Goal: Information Seeking & Learning: Learn about a topic

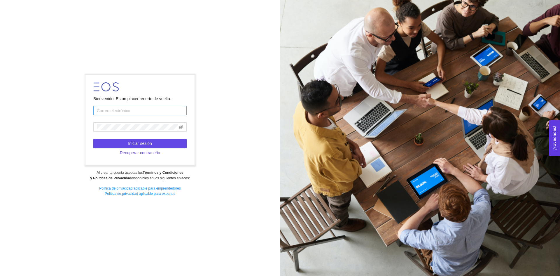
click at [122, 112] on input "text" at bounding box center [139, 110] width 93 height 9
type input "[EMAIL_ADDRESS][DOMAIN_NAME]"
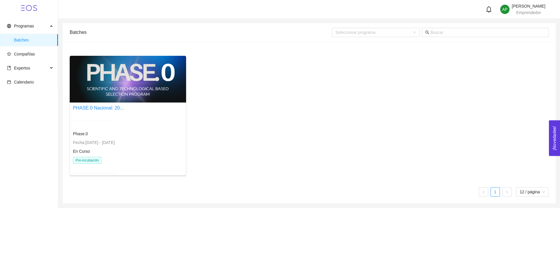
click at [103, 135] on div "Phase.0" at bounding box center [94, 133] width 42 height 6
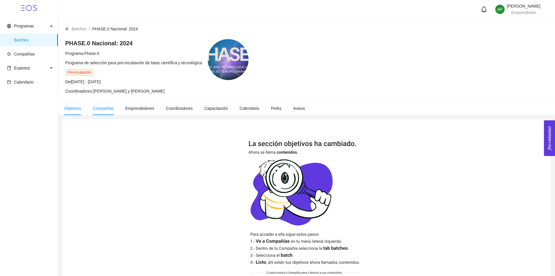
click at [108, 110] on span "Compañías" at bounding box center [103, 108] width 21 height 5
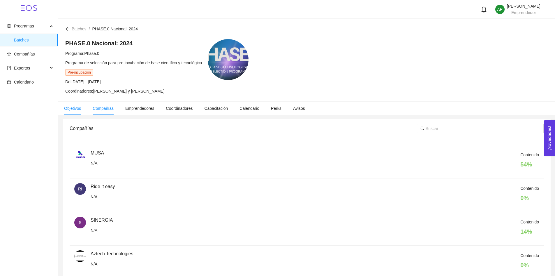
click at [71, 106] on span "Objetivos" at bounding box center [72, 108] width 17 height 5
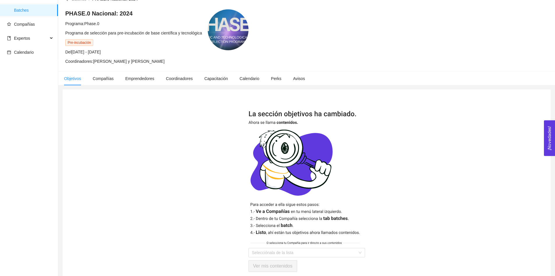
scroll to position [51, 0]
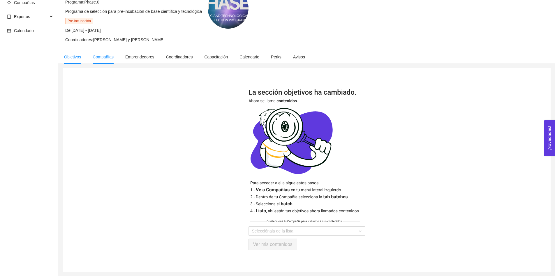
click at [96, 57] on span "Compañías" at bounding box center [103, 57] width 21 height 5
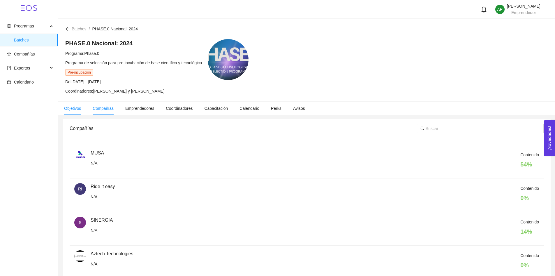
click at [77, 106] on span "Objetivos" at bounding box center [72, 108] width 17 height 5
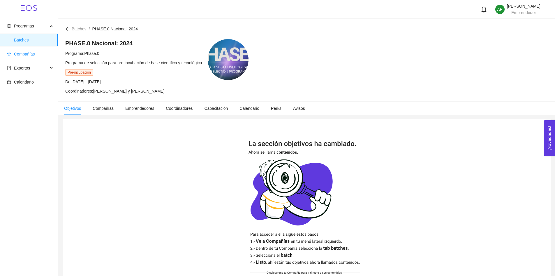
click at [37, 55] on span "Compañías" at bounding box center [30, 54] width 46 height 12
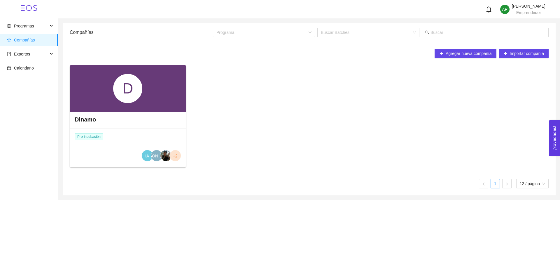
click at [105, 122] on div "Dinamo" at bounding box center [128, 118] width 116 height 17
click at [104, 135] on div "Pre-incubación" at bounding box center [89, 136] width 39 height 16
click at [95, 117] on h4 "Dinamo" at bounding box center [85, 119] width 21 height 8
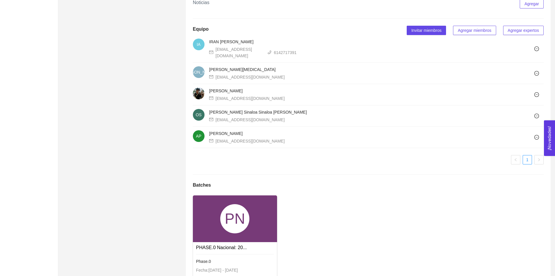
scroll to position [401, 0]
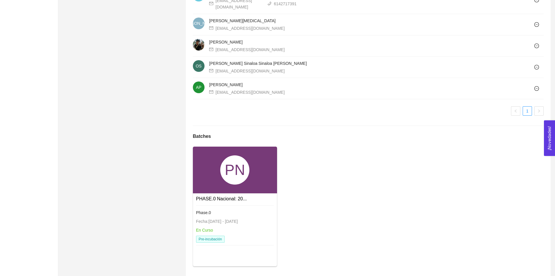
click at [280, 178] on div "PN PHASE.0 Nacional: 20... Phase.0 Fecha: [DATE] - [DATE] En Curso Pre-incubaci…" at bounding box center [369, 208] width 356 height 124
click at [249, 181] on div "PN" at bounding box center [235, 169] width 84 height 47
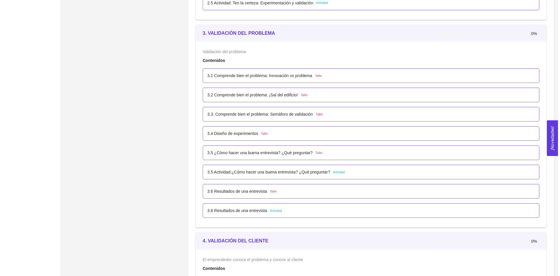
scroll to position [729, 0]
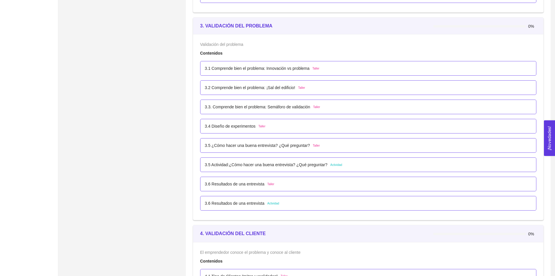
click at [307, 68] on p "3.1 Comprende bien el problema: Innovación vs problema" at bounding box center [257, 68] width 105 height 6
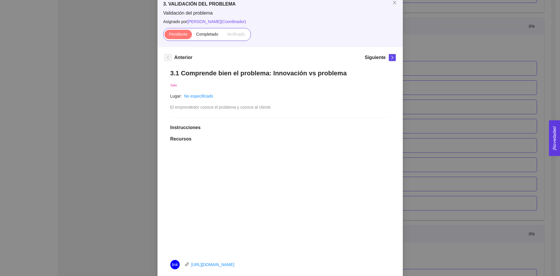
scroll to position [0, 0]
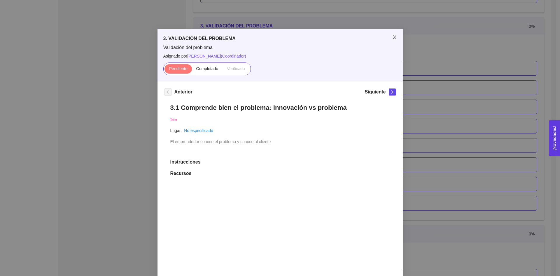
click at [396, 37] on span "Close" at bounding box center [394, 37] width 16 height 16
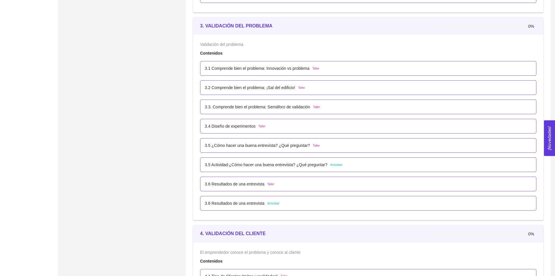
click at [340, 161] on div "3.5 Actividad:¿Cómo hacer una buena entrevista? ¿Qué preguntar? Actividad" at bounding box center [368, 164] width 336 height 15
click at [285, 162] on p "3.5 Actividad:¿Cómo hacer una buena entrevista? ¿Qué preguntar?" at bounding box center [266, 164] width 123 height 6
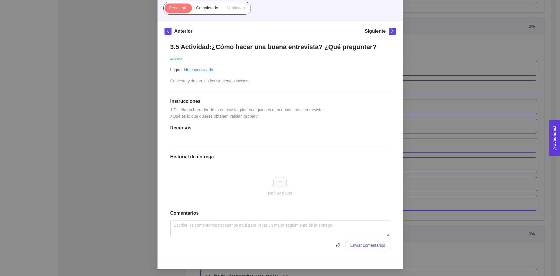
scroll to position [80, 0]
click at [227, 225] on textarea at bounding box center [280, 228] width 220 height 16
paste textarea "[URL][DOMAIN_NAME]"
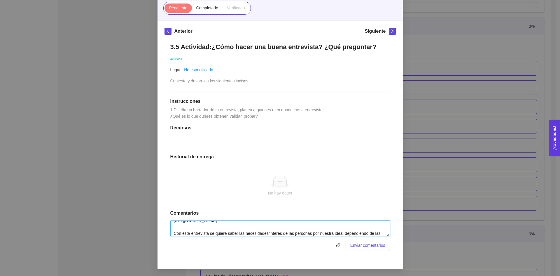
scroll to position [11, 0]
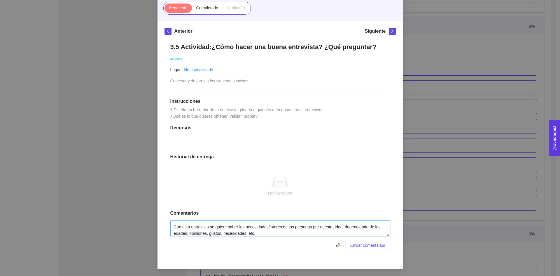
type textarea "[URL][DOMAIN_NAME] Con esta entrevista se quiere saber las necesidades/interes …"
click at [355, 245] on span "Enviar comentarios" at bounding box center [367, 245] width 35 height 6
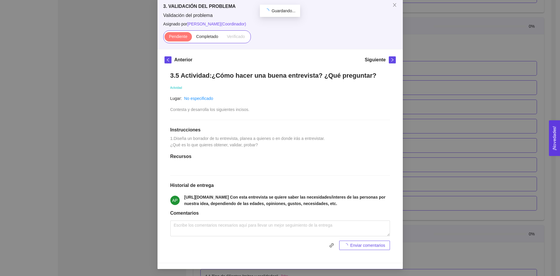
scroll to position [51, 0]
click at [202, 32] on label "Completado" at bounding box center [207, 36] width 31 height 9
click at [192, 38] on input "Completado" at bounding box center [192, 38] width 0 height 0
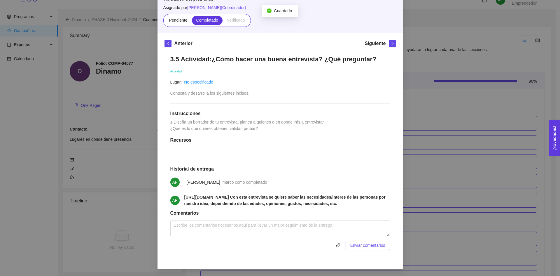
scroll to position [729, 0]
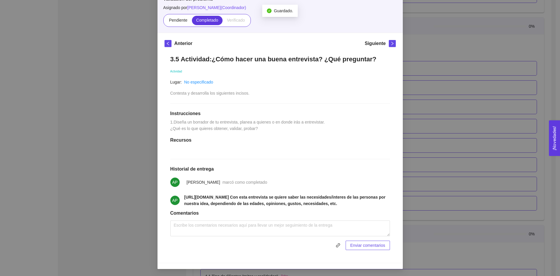
click at [413, 88] on div "3. VALIDACIÓN DEL PROBLEMA Validación del problema Asignado por [PERSON_NAME] (…" at bounding box center [280, 138] width 560 height 276
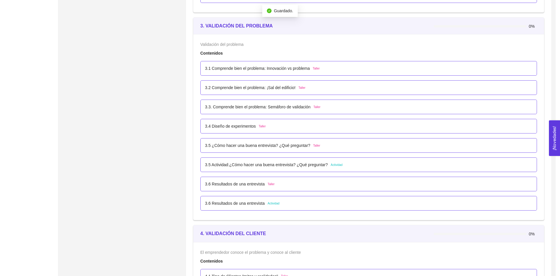
scroll to position [38, 0]
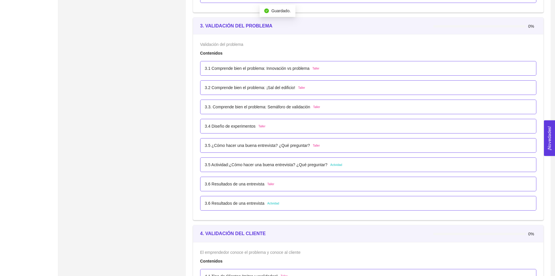
click at [300, 70] on p "3.1 Comprende bien el problema: Innovación vs problema" at bounding box center [257, 68] width 105 height 6
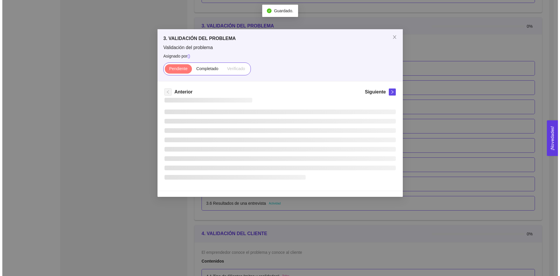
scroll to position [0, 0]
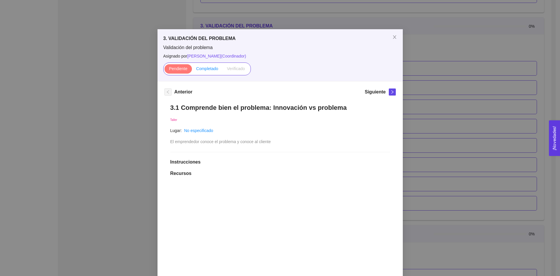
click at [209, 70] on span "Completado" at bounding box center [207, 68] width 22 height 5
click at [192, 70] on input "Completado" at bounding box center [192, 70] width 0 height 0
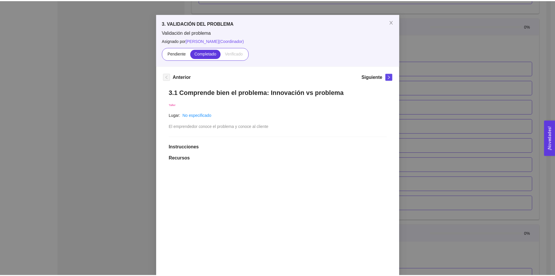
scroll to position [13, 0]
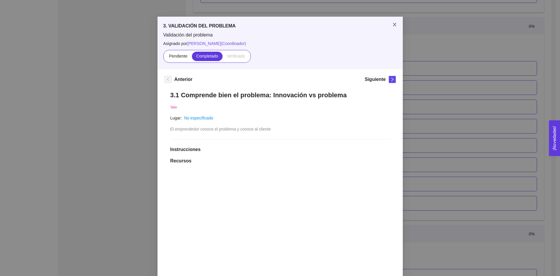
click at [394, 25] on span "Close" at bounding box center [394, 25] width 16 height 16
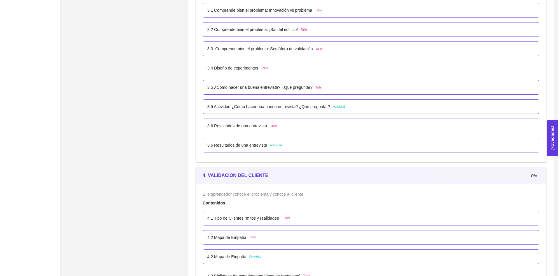
scroll to position [787, 0]
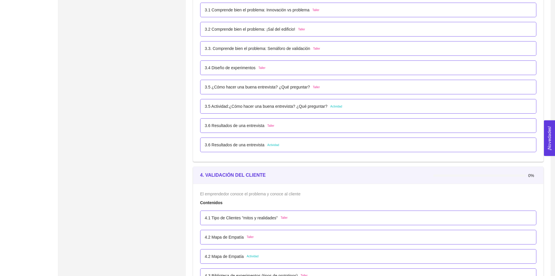
click at [313, 31] on div "3.2 Comprende bien el problema: ¡Sal del edificio! Taller" at bounding box center [368, 29] width 327 height 6
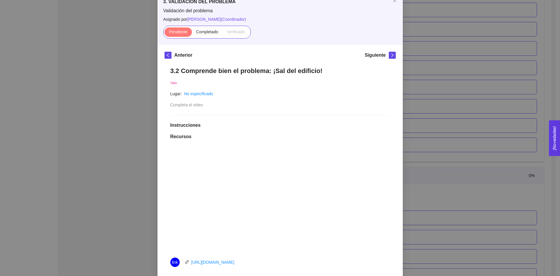
scroll to position [29, 0]
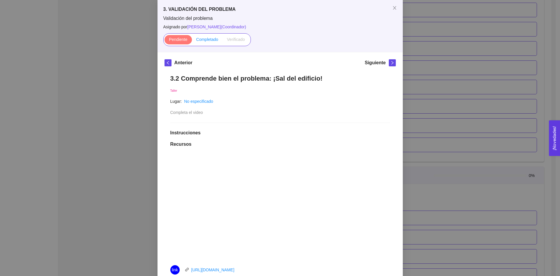
click at [200, 41] on span "Completado" at bounding box center [207, 39] width 22 height 5
click at [192, 41] on input "Completado" at bounding box center [192, 41] width 0 height 0
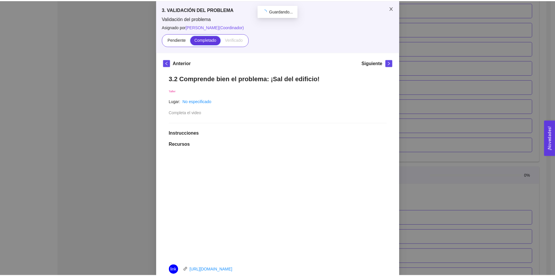
scroll to position [9, 0]
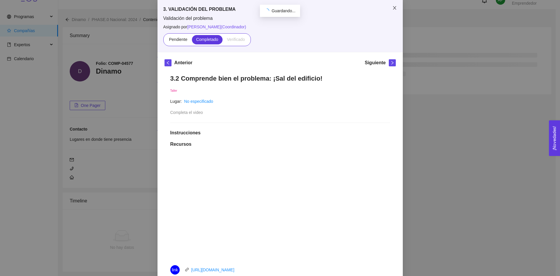
click at [394, 6] on icon "close" at bounding box center [394, 8] width 5 height 5
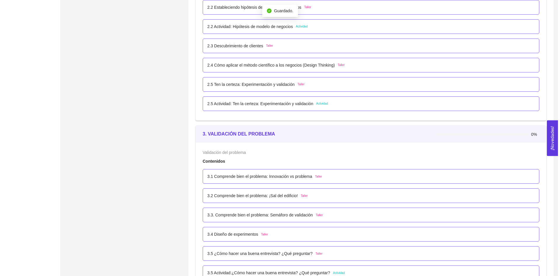
scroll to position [680, 0]
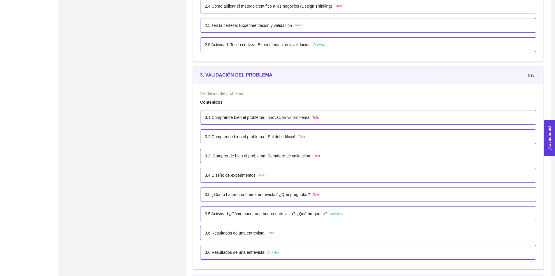
click at [255, 153] on p "3.3. Comprende bien el problema: Semáforo de validación" at bounding box center [258, 155] width 106 height 6
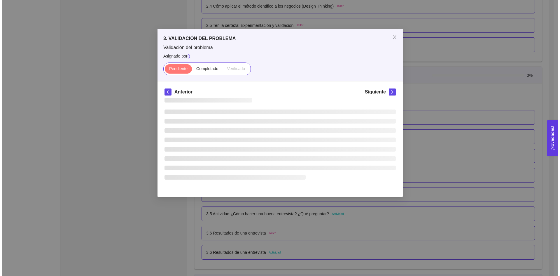
scroll to position [0, 0]
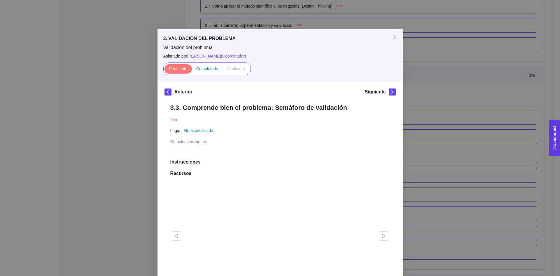
click at [206, 68] on span "Completado" at bounding box center [207, 68] width 22 height 5
click at [192, 70] on input "Completado" at bounding box center [192, 70] width 0 height 0
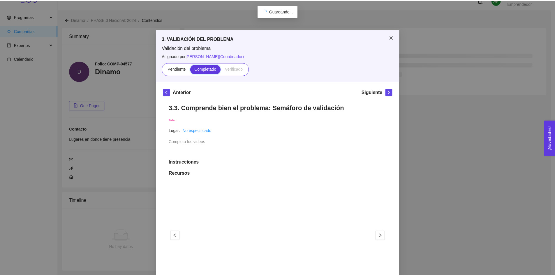
scroll to position [680, 0]
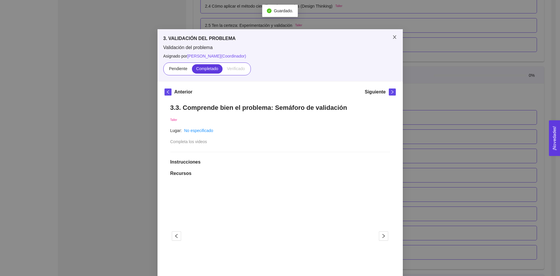
click at [392, 38] on icon "close" at bounding box center [394, 37] width 5 height 5
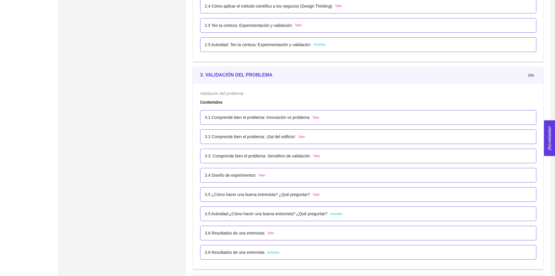
click at [266, 174] on div "3.4 Diseño de experimentos Taller" at bounding box center [368, 175] width 327 height 6
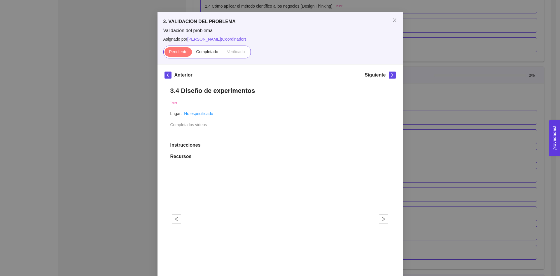
scroll to position [0, 0]
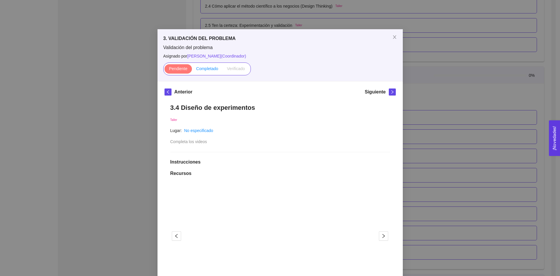
click at [206, 71] on label "Completado" at bounding box center [207, 68] width 31 height 9
click at [192, 70] on input "Completado" at bounding box center [192, 70] width 0 height 0
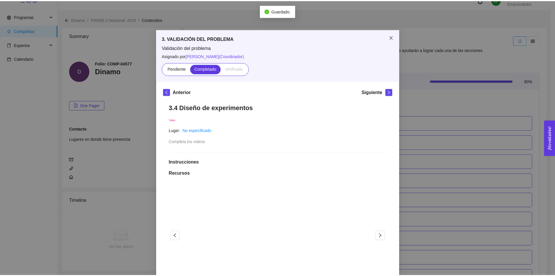
scroll to position [680, 0]
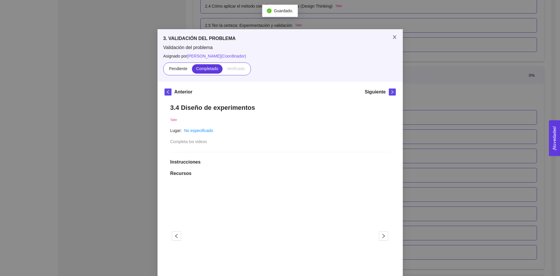
click at [396, 35] on span "Close" at bounding box center [394, 37] width 16 height 16
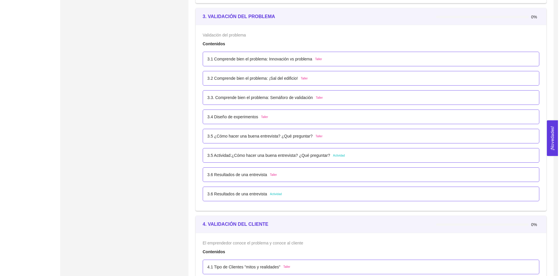
scroll to position [767, 0]
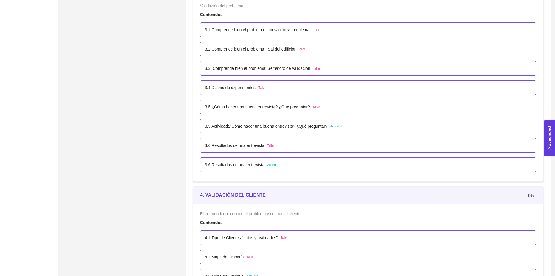
click at [255, 145] on p "3.6 Resultados de una entrevista" at bounding box center [235, 145] width 60 height 6
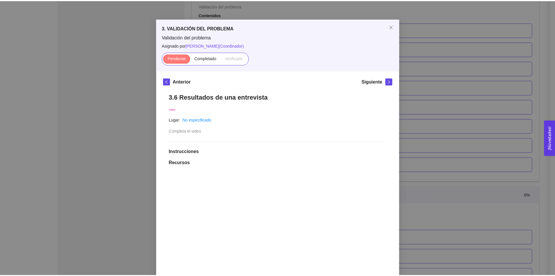
scroll to position [0, 0]
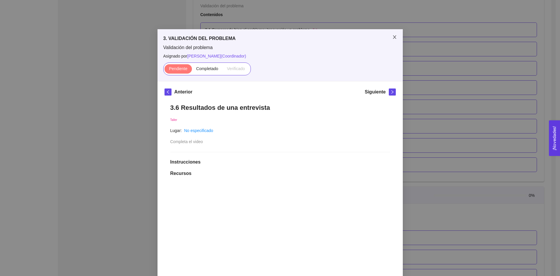
click at [395, 36] on span "Close" at bounding box center [394, 37] width 16 height 16
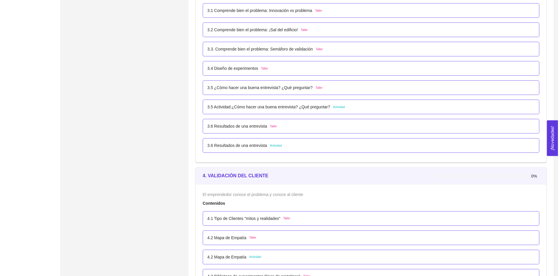
scroll to position [796, 0]
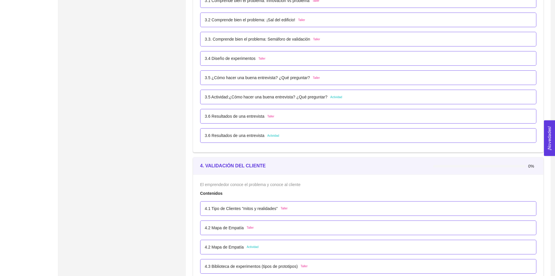
click at [242, 136] on p "3.6 Resultados de una entrevista" at bounding box center [235, 135] width 60 height 6
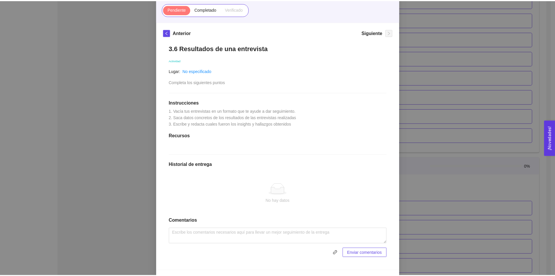
scroll to position [38, 0]
